Goal: Find specific page/section: Find specific page/section

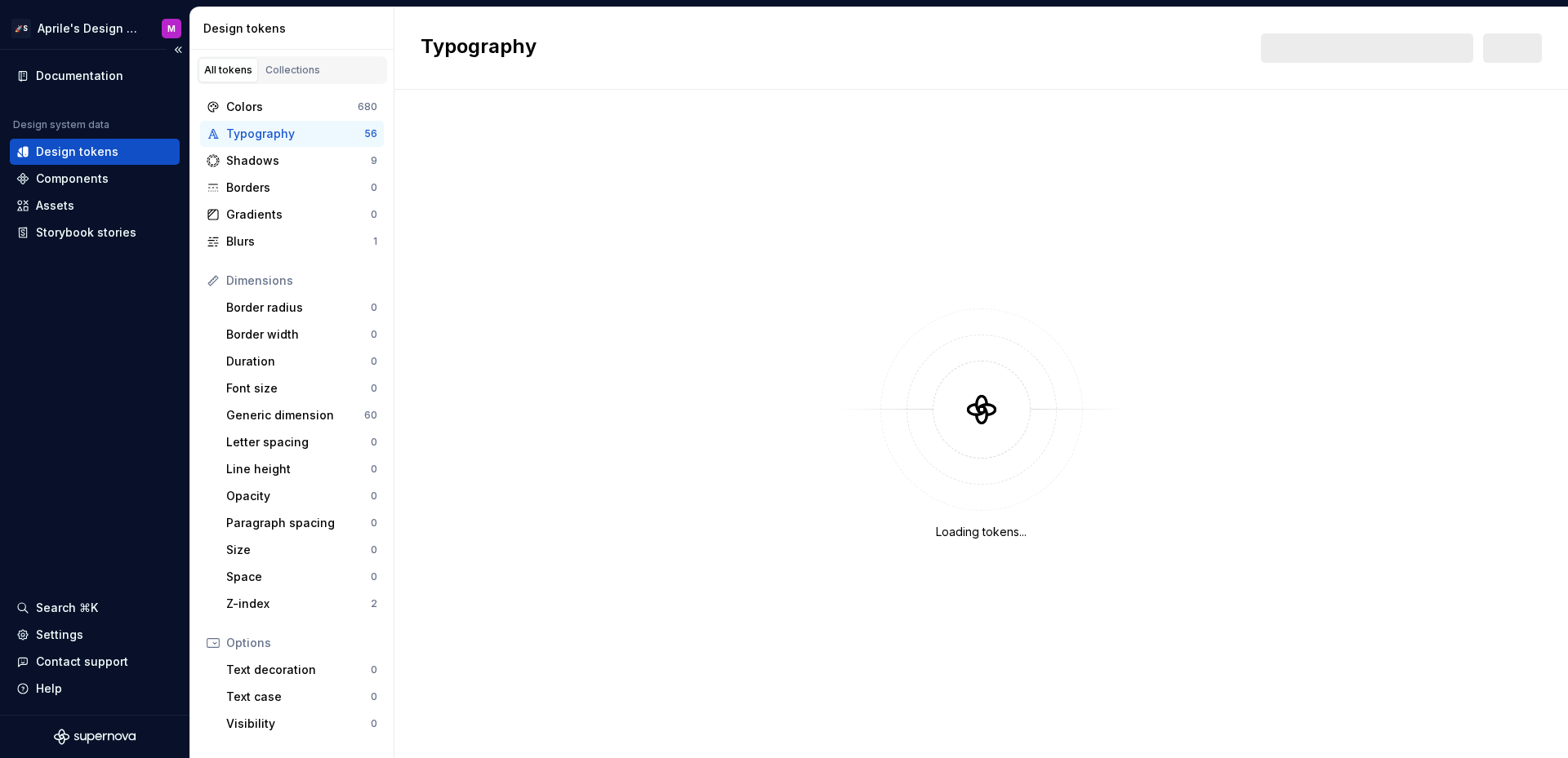
click at [143, 334] on div "Documentation Design system data Design tokens Components Assets Storybook stor…" at bounding box center [94, 382] width 189 height 665
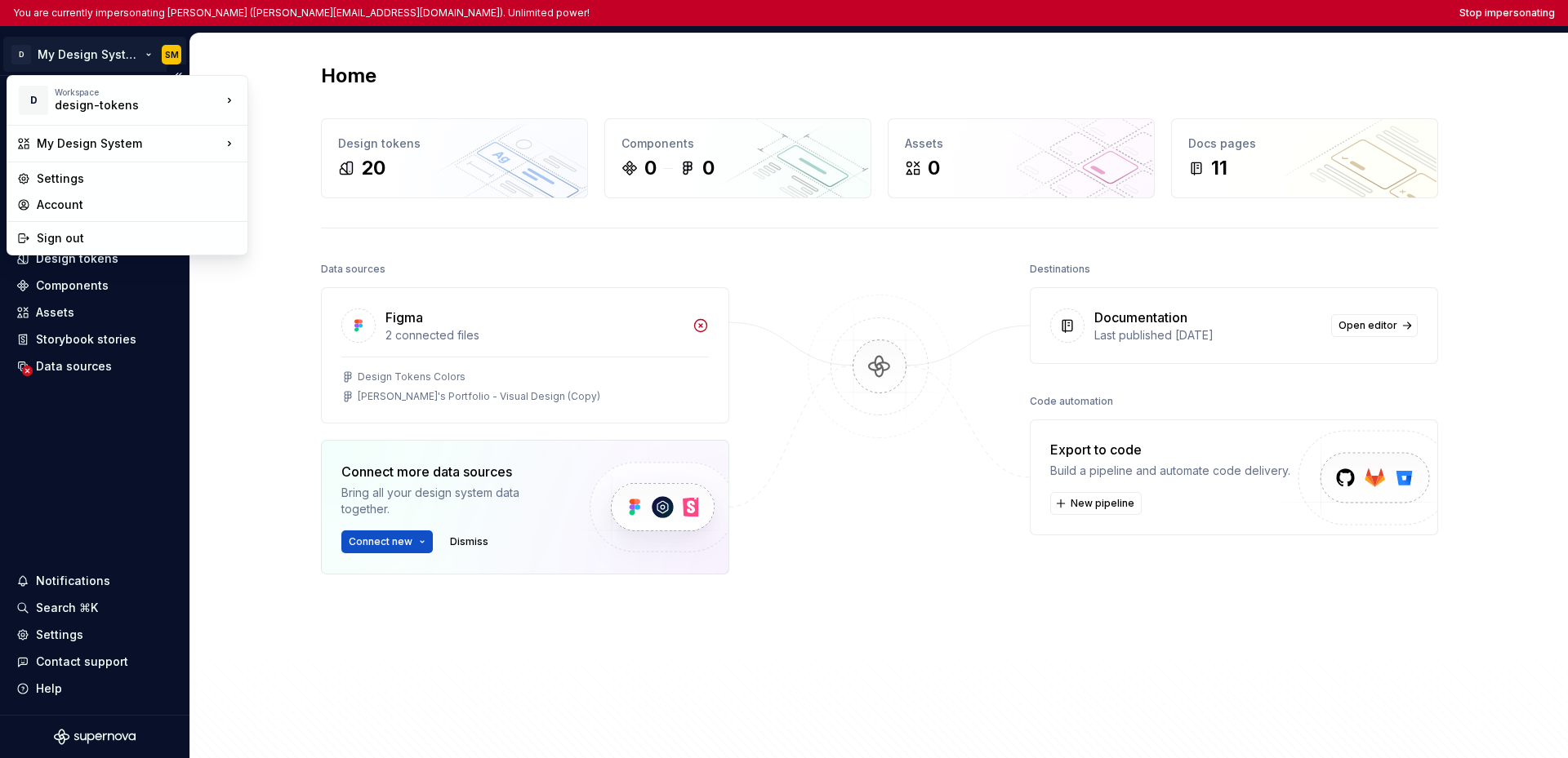
click at [81, 62] on html "You are currently impersonating [PERSON_NAME] ([PERSON_NAME][EMAIL_ADDRESS][DOM…" at bounding box center [784, 379] width 1568 height 758
click at [272, 123] on div "Intuit" at bounding box center [317, 124] width 139 height 26
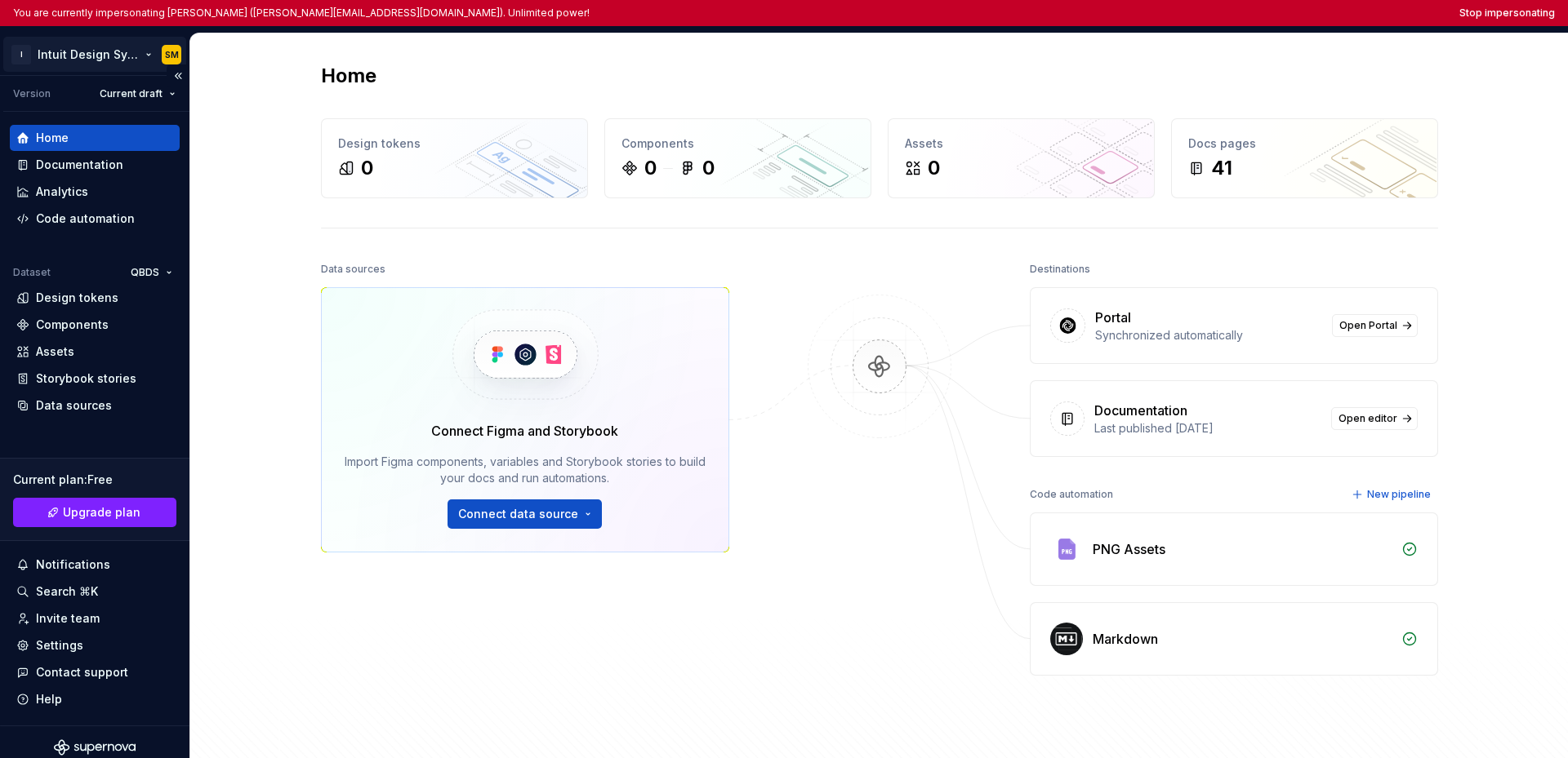
click at [61, 51] on html "You are currently impersonating [PERSON_NAME] ([PERSON_NAME][EMAIL_ADDRESS][DOM…" at bounding box center [784, 379] width 1568 height 758
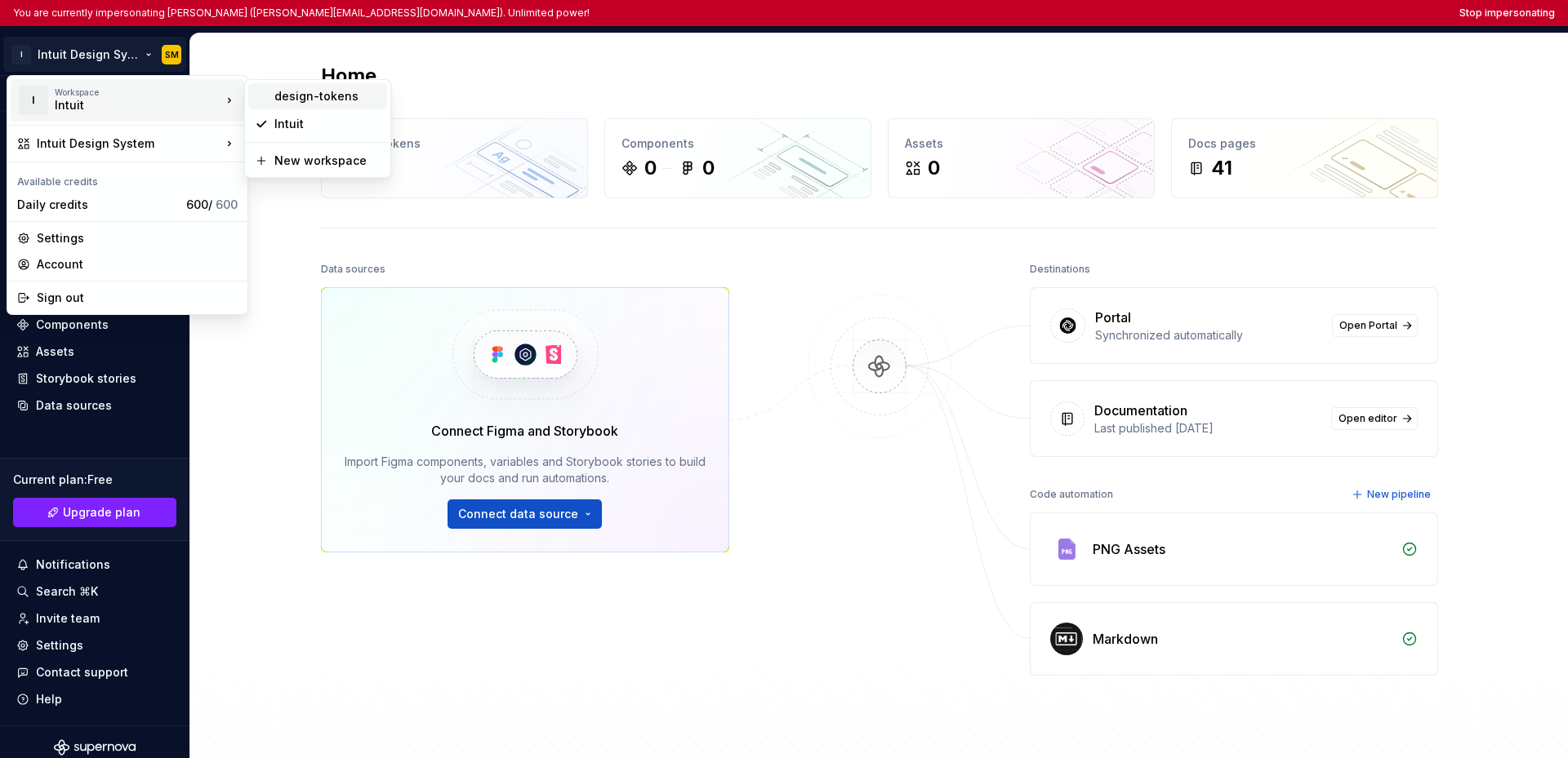
click at [290, 92] on div "design-tokens" at bounding box center [327, 96] width 106 height 16
